Goal: Information Seeking & Learning: Learn about a topic

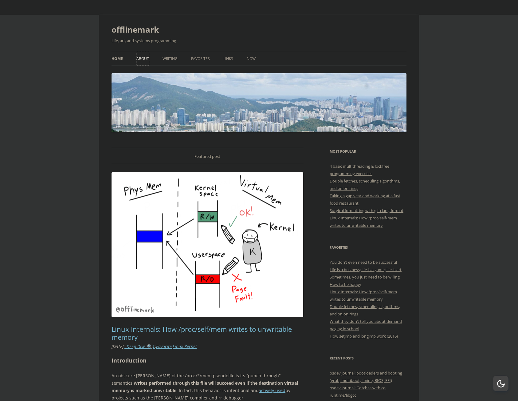
click at [137, 57] on link "About" at bounding box center [143, 59] width 13 height 14
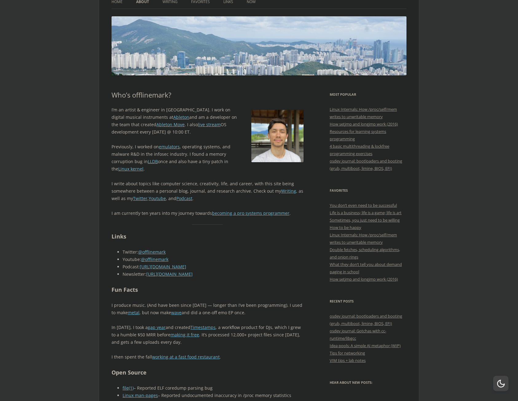
scroll to position [55, 0]
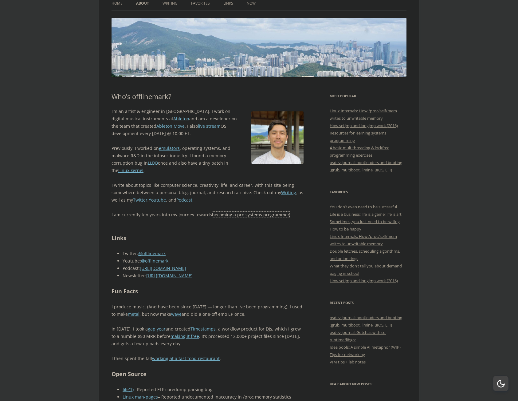
click at [221, 215] on link "becoming a pro systems programmer" at bounding box center [250, 215] width 77 height 6
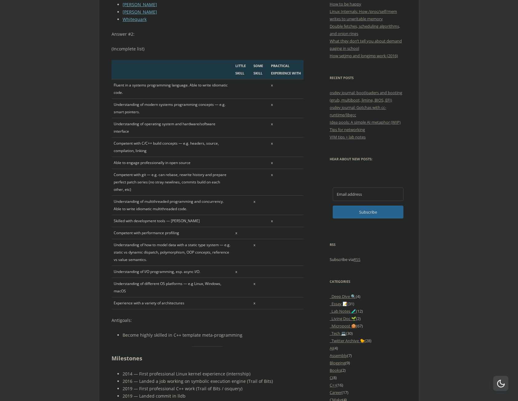
scroll to position [277, 0]
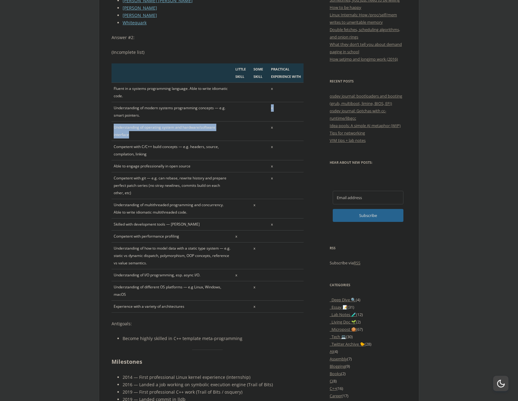
drag, startPoint x: 142, startPoint y: 115, endPoint x: 209, endPoint y: 135, distance: 70.1
click at [209, 135] on tbody "Fluent in a systems programming language. Able to write idiomatic code. x Under…" at bounding box center [208, 198] width 192 height 230
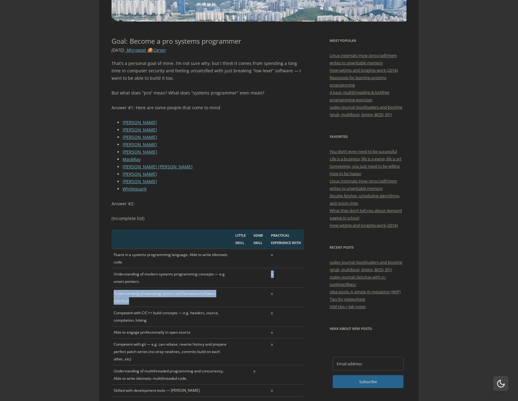
scroll to position [0, 0]
